Goal: Information Seeking & Learning: Check status

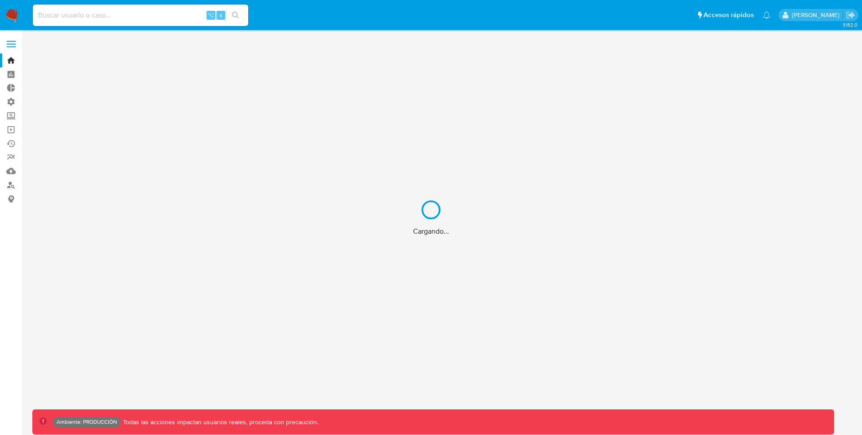
click at [150, 11] on div "Cargando..." at bounding box center [431, 217] width 862 height 435
click at [140, 17] on div "Cargando..." at bounding box center [431, 217] width 862 height 435
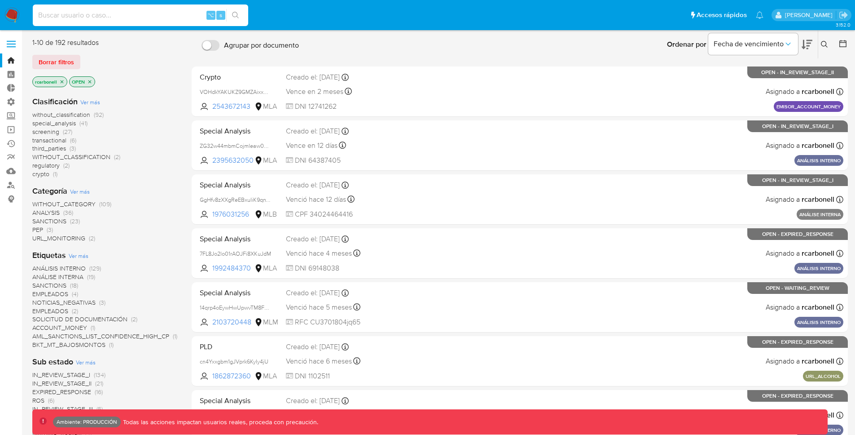
click at [98, 17] on input at bounding box center [140, 15] width 215 height 12
paste input "20302779369"
click at [231, 18] on button "search-icon" at bounding box center [235, 15] width 18 height 13
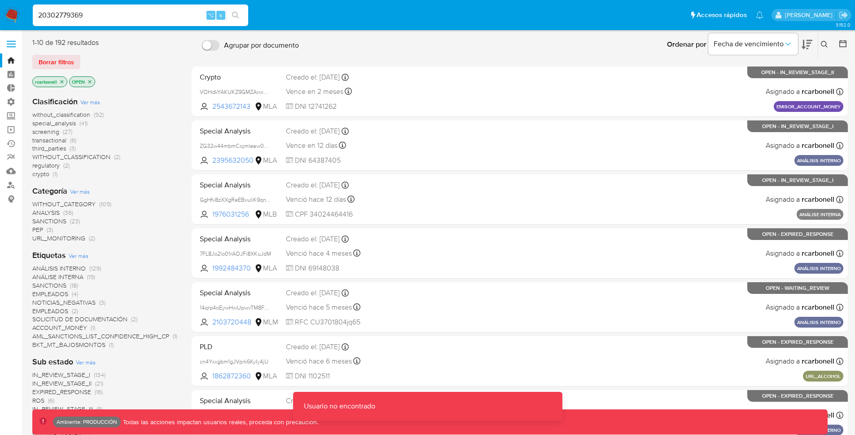
click at [159, 13] on input "20302779369" at bounding box center [140, 15] width 215 height 12
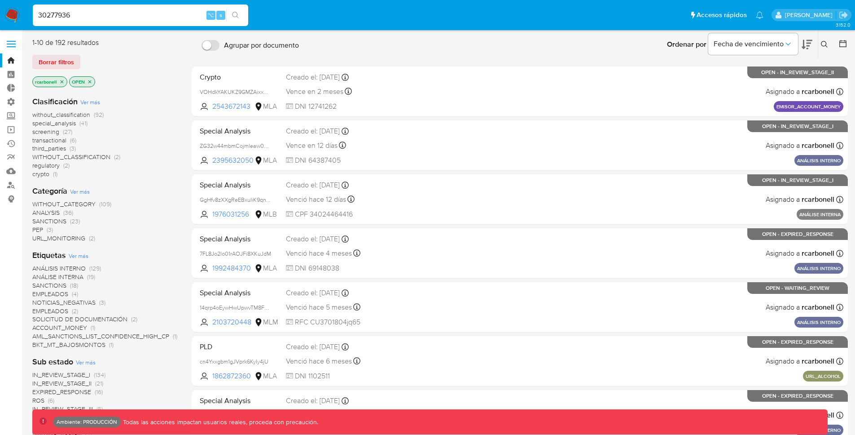
type input "30277936"
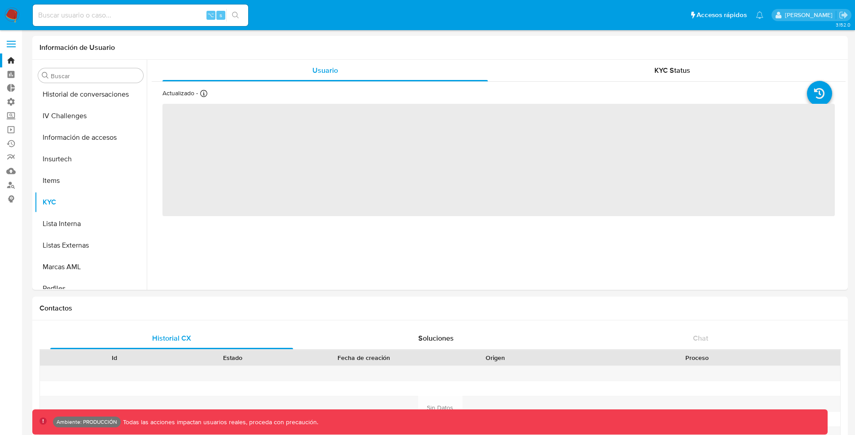
scroll to position [379, 0]
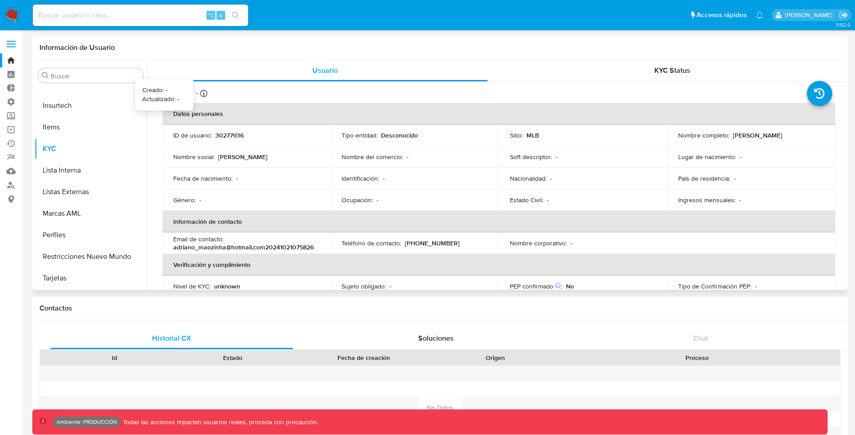
select select "10"
click at [162, 12] on input at bounding box center [140, 15] width 215 height 12
paste input "447646304"
type input "447646304"
click at [237, 17] on icon "search-icon" at bounding box center [235, 15] width 7 height 7
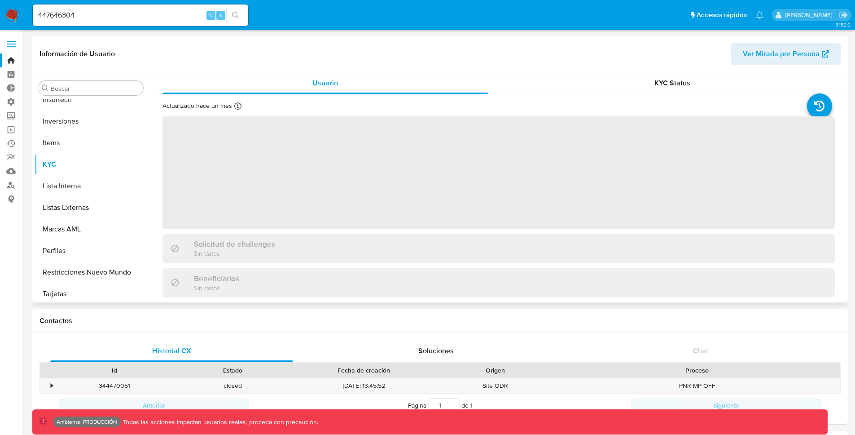
scroll to position [401, 0]
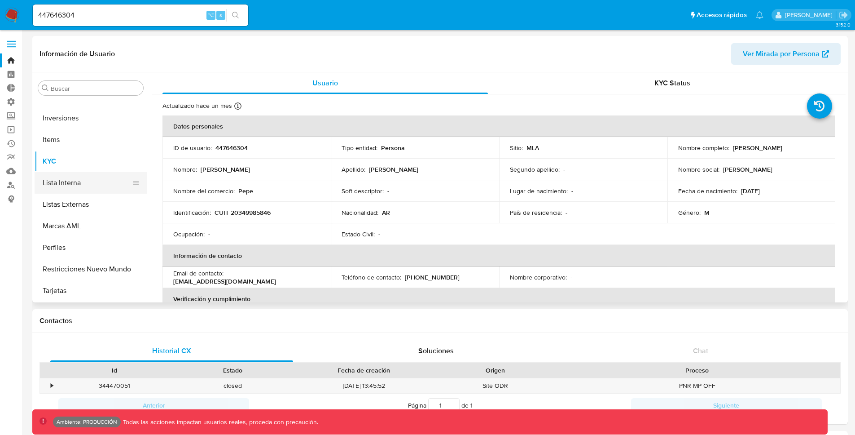
select select "10"
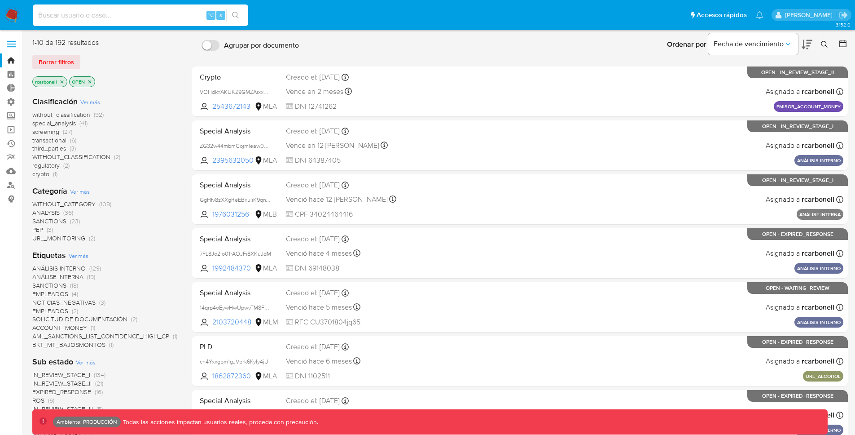
click at [143, 20] on input at bounding box center [140, 15] width 215 height 12
paste input "1923363426"
type input "1923363426"
click at [235, 18] on icon "search-icon" at bounding box center [235, 15] width 7 height 7
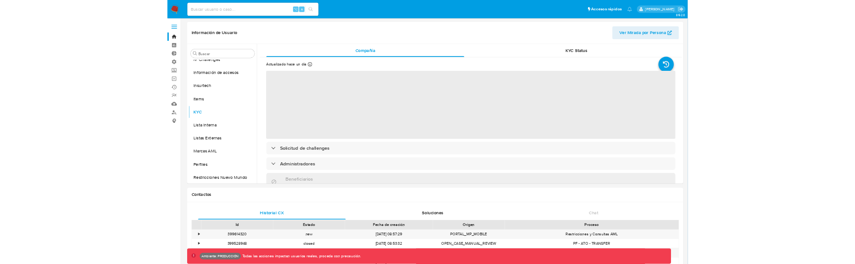
scroll to position [379, 0]
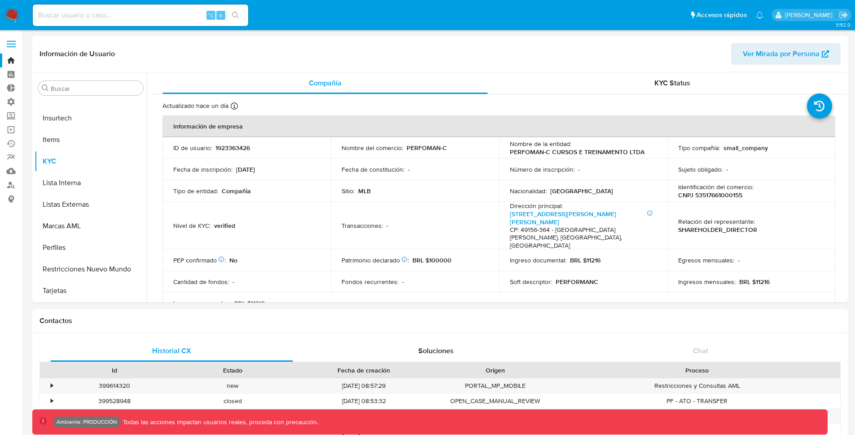
select select "10"
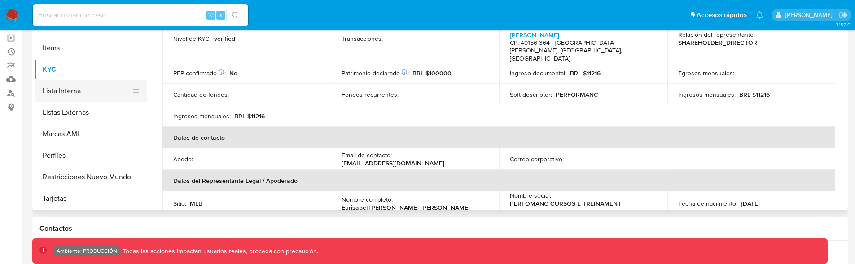
scroll to position [113, 0]
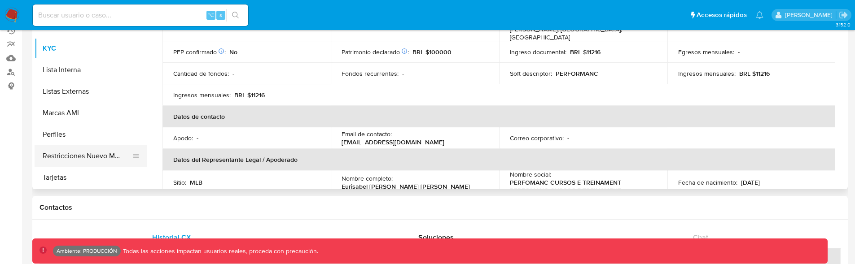
click at [105, 155] on button "Restricciones Nuevo Mundo" at bounding box center [87, 156] width 105 height 22
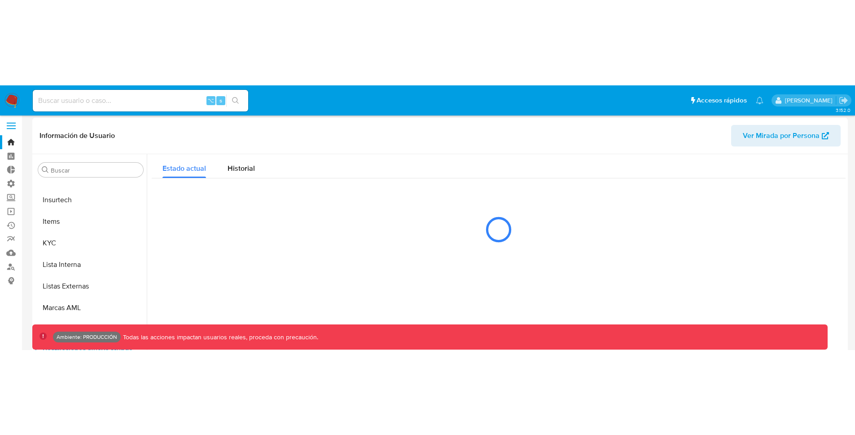
scroll to position [0, 0]
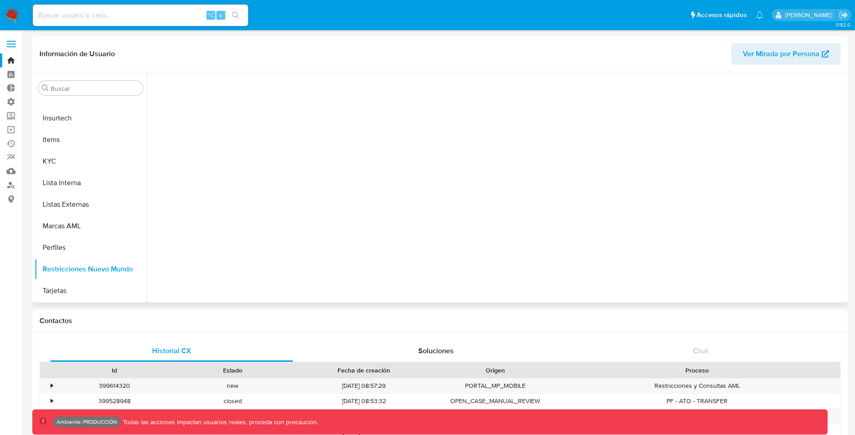
click at [369, 232] on div at bounding box center [496, 187] width 699 height 230
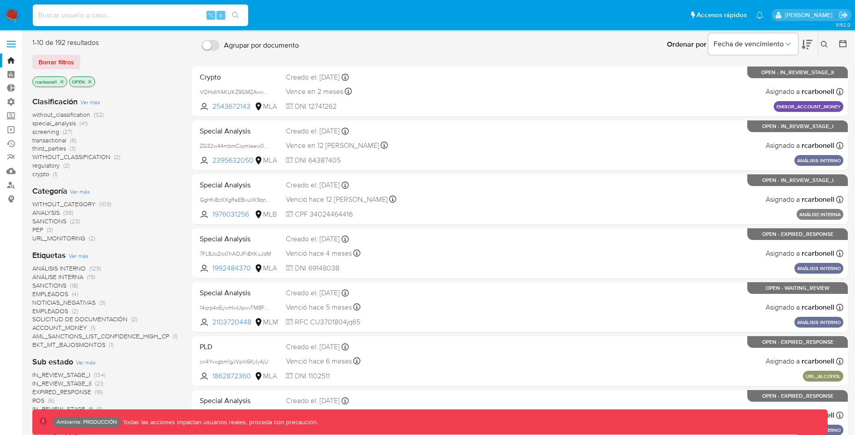
click at [161, 17] on input at bounding box center [140, 15] width 215 height 12
paste input "1923363426"
type input "1923363426"
click at [241, 16] on button "search-icon" at bounding box center [235, 15] width 18 height 13
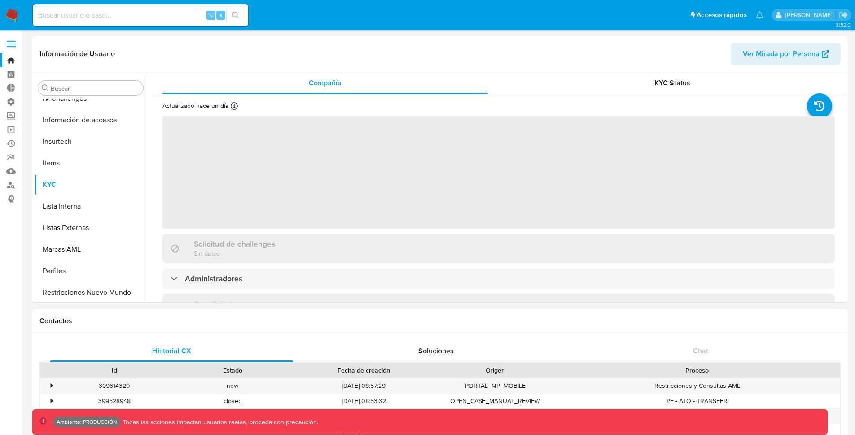
scroll to position [379, 0]
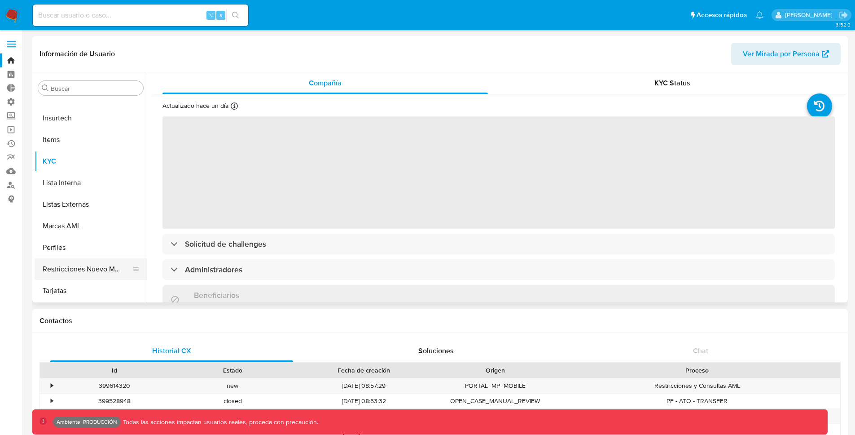
click at [89, 272] on button "Restricciones Nuevo Mundo" at bounding box center [87, 269] width 105 height 22
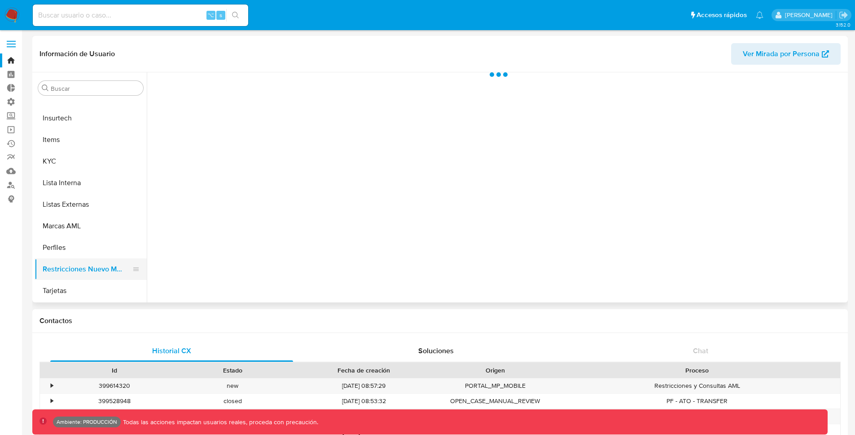
select select "10"
